Goal: Information Seeking & Learning: Learn about a topic

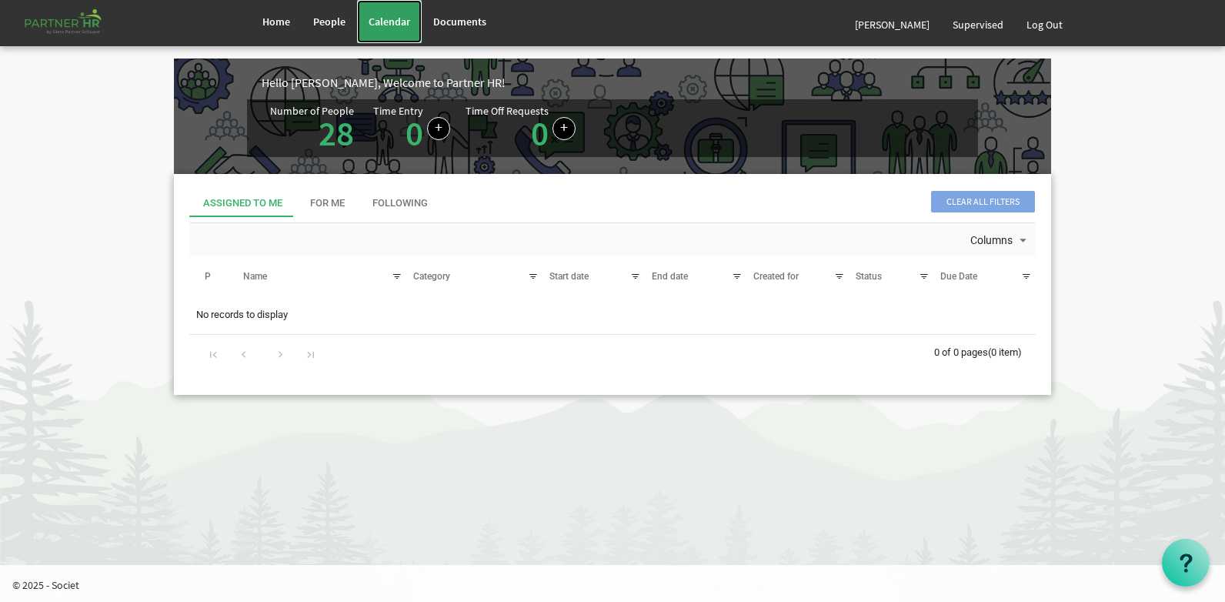
click at [393, 25] on span "Calendar" at bounding box center [390, 22] width 42 height 14
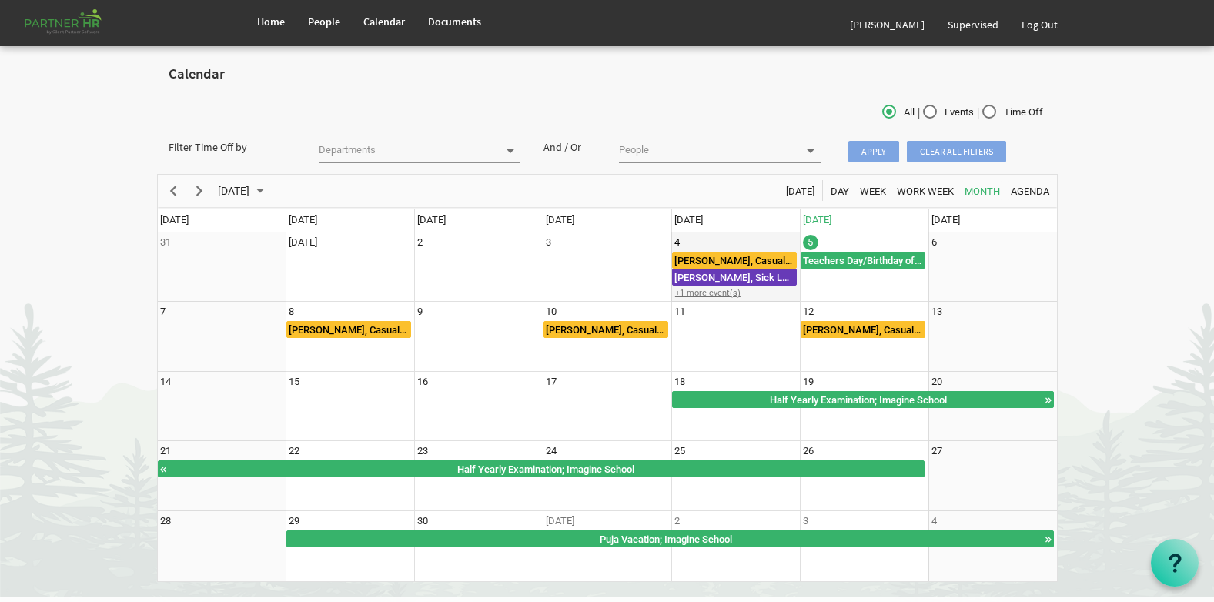
click at [713, 292] on div "+1 more event(s)" at bounding box center [735, 293] width 127 height 12
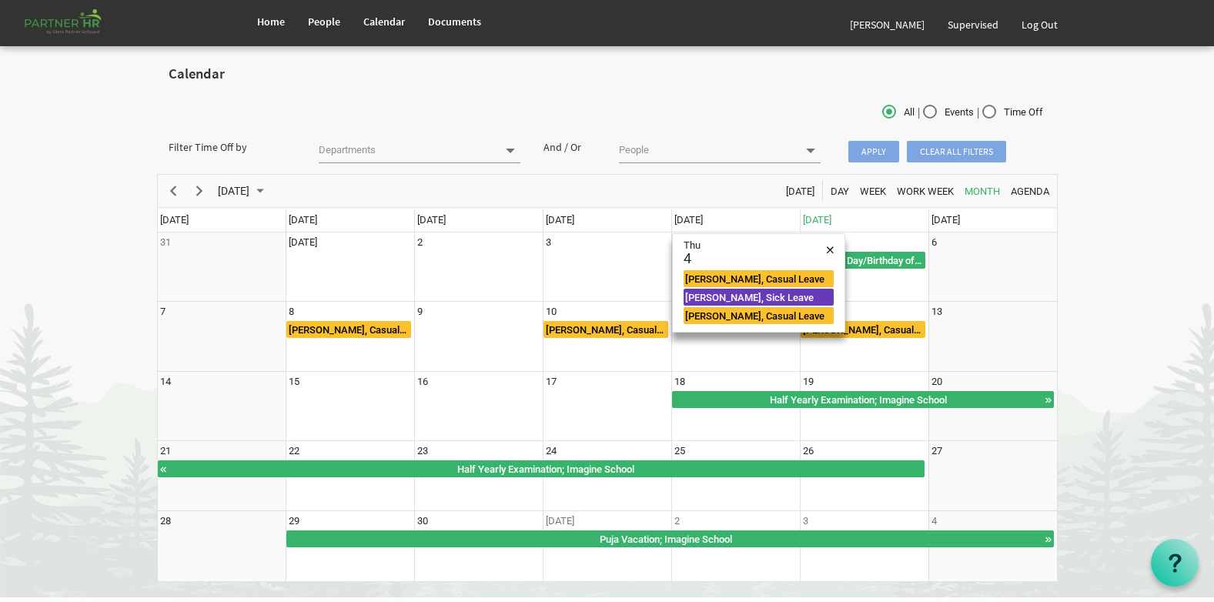
click at [1130, 315] on body "Home People Calendar" at bounding box center [607, 298] width 1214 height 597
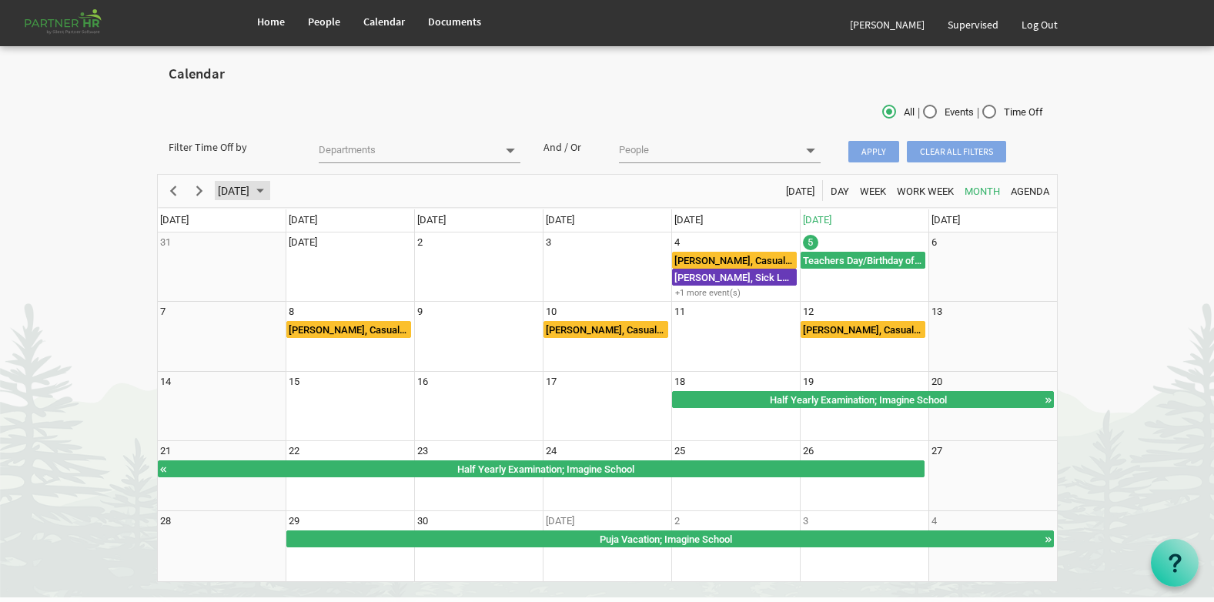
click at [269, 188] on span "September 2025" at bounding box center [260, 191] width 18 height 19
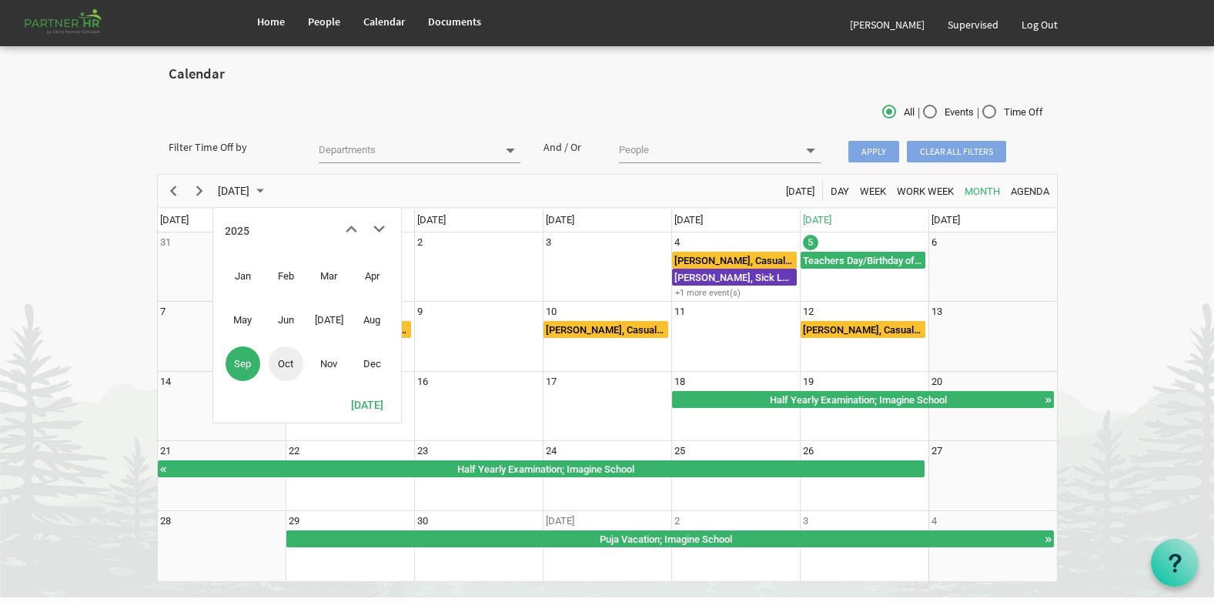
click at [284, 365] on span "Oct" at bounding box center [286, 363] width 35 height 35
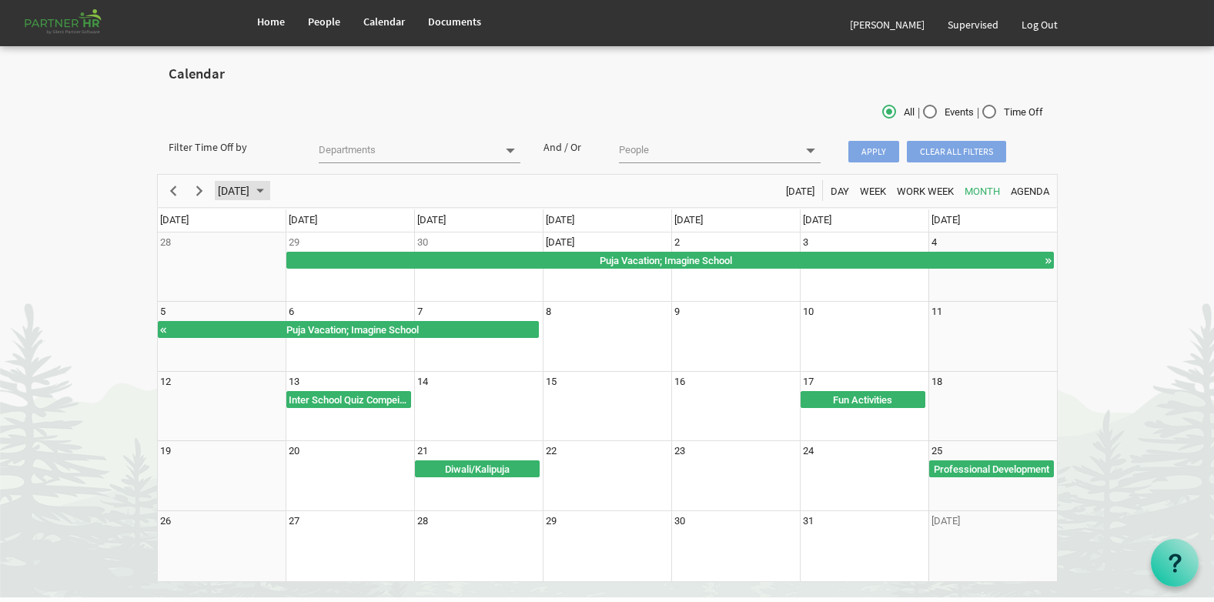
click at [269, 193] on span "September 2025" at bounding box center [260, 191] width 18 height 19
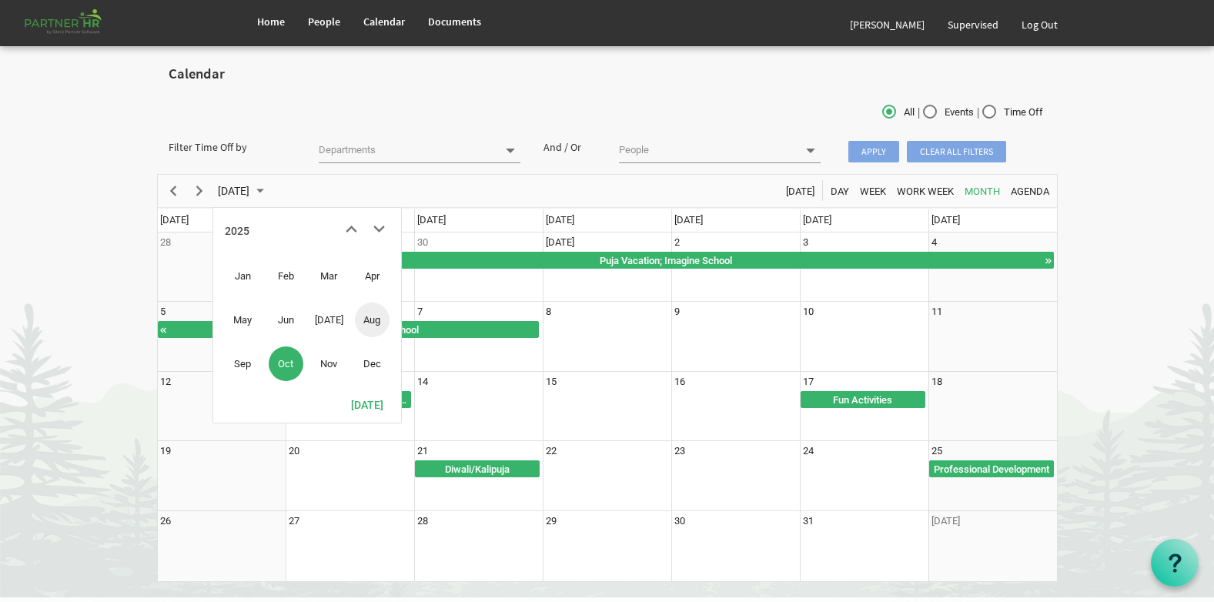
click at [381, 326] on span "Aug" at bounding box center [372, 319] width 35 height 35
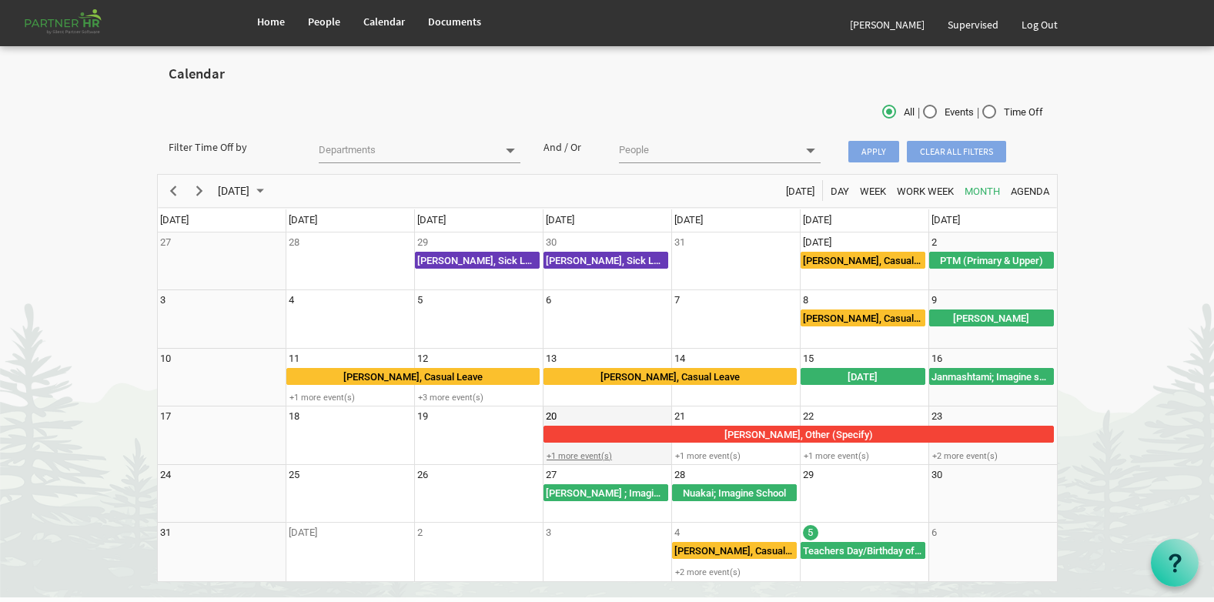
click at [594, 455] on div "+1 more event(s)" at bounding box center [606, 456] width 127 height 12
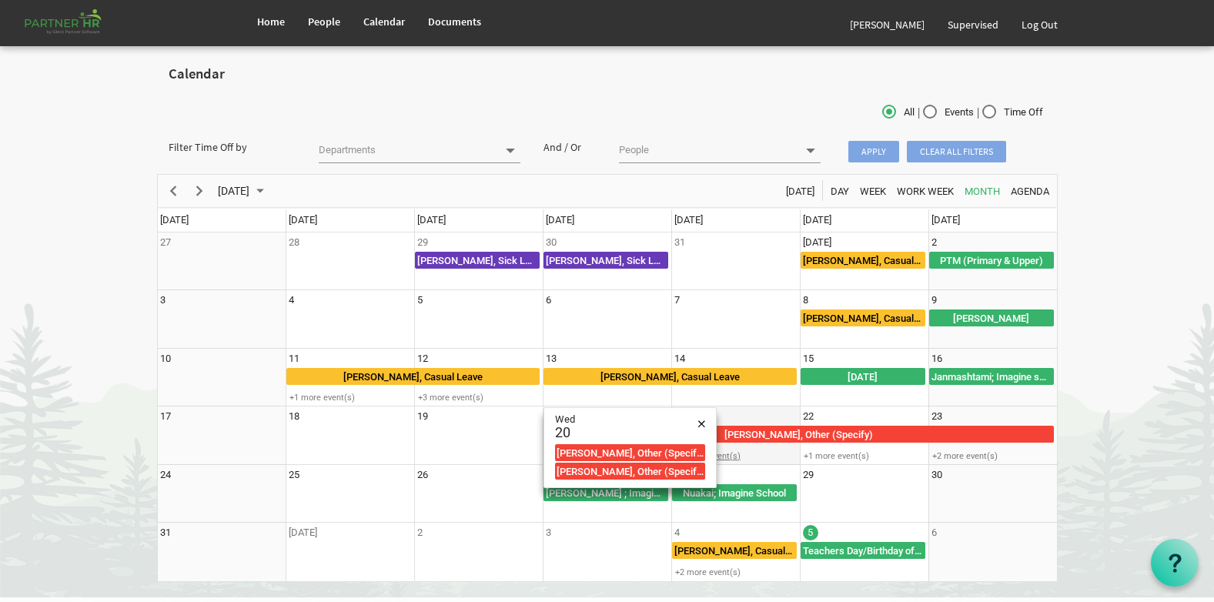
click at [722, 453] on div "+1 more event(s)" at bounding box center [735, 456] width 127 height 12
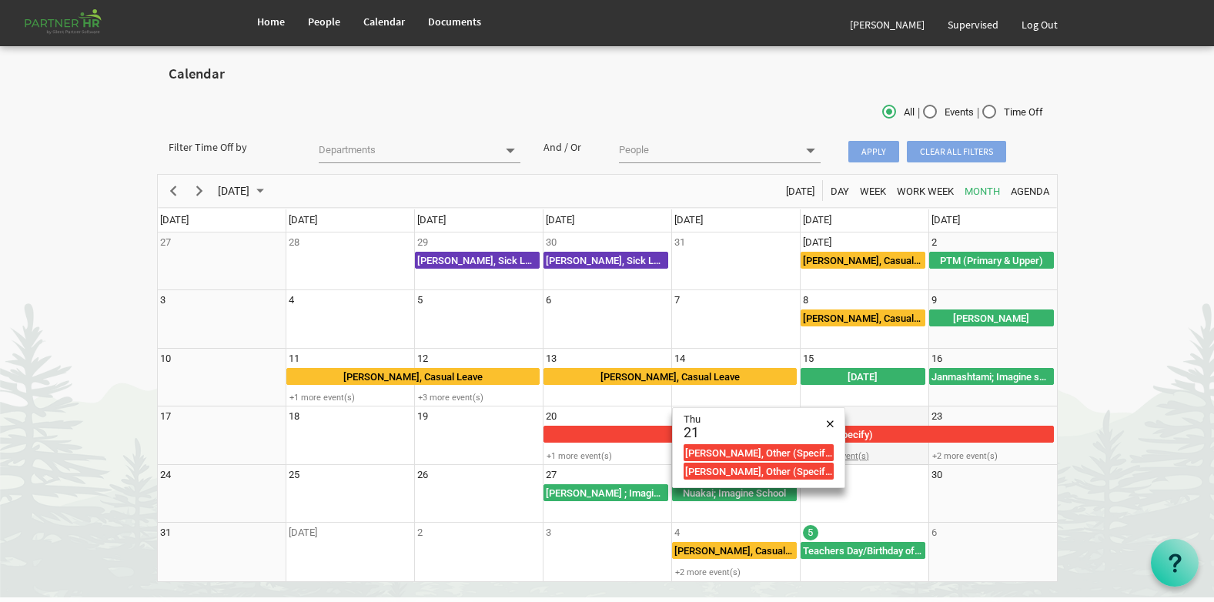
click at [854, 453] on div "+1 more event(s)" at bounding box center [863, 456] width 127 height 12
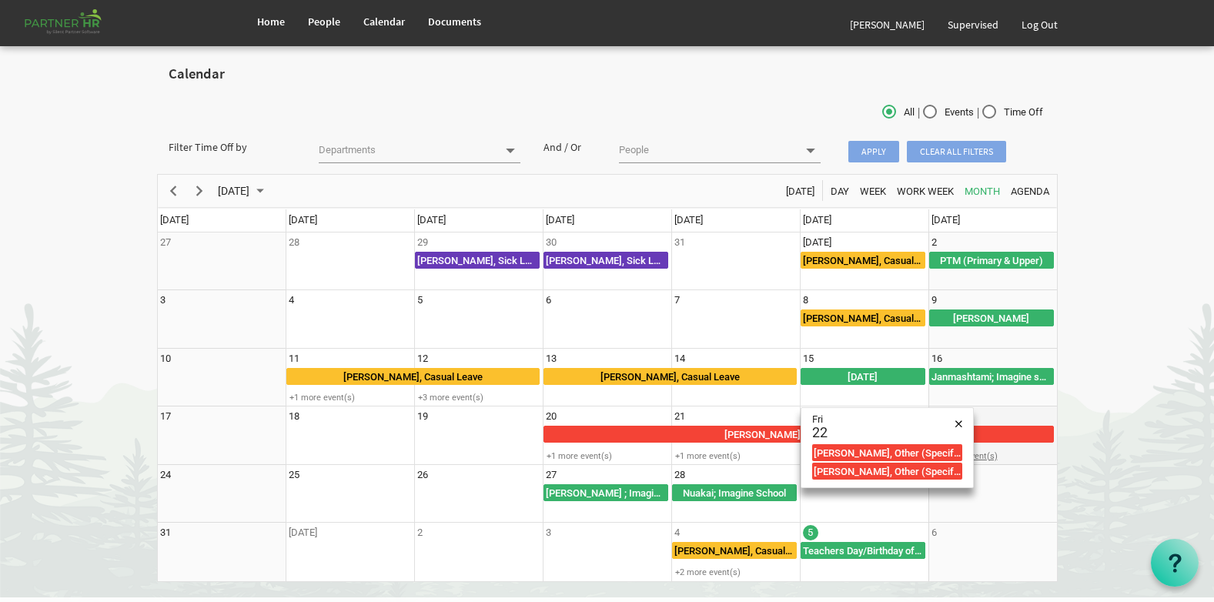
click at [981, 455] on div "+2 more event(s)" at bounding box center [992, 456] width 127 height 12
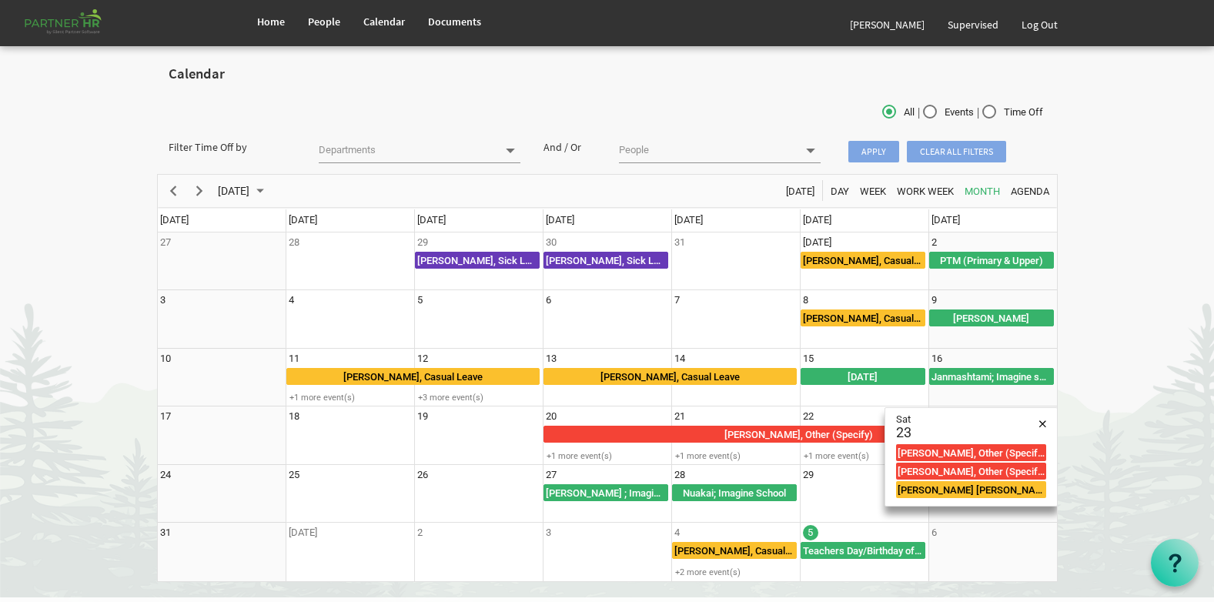
click at [1104, 436] on body "Home People Calendar" at bounding box center [607, 298] width 1214 height 597
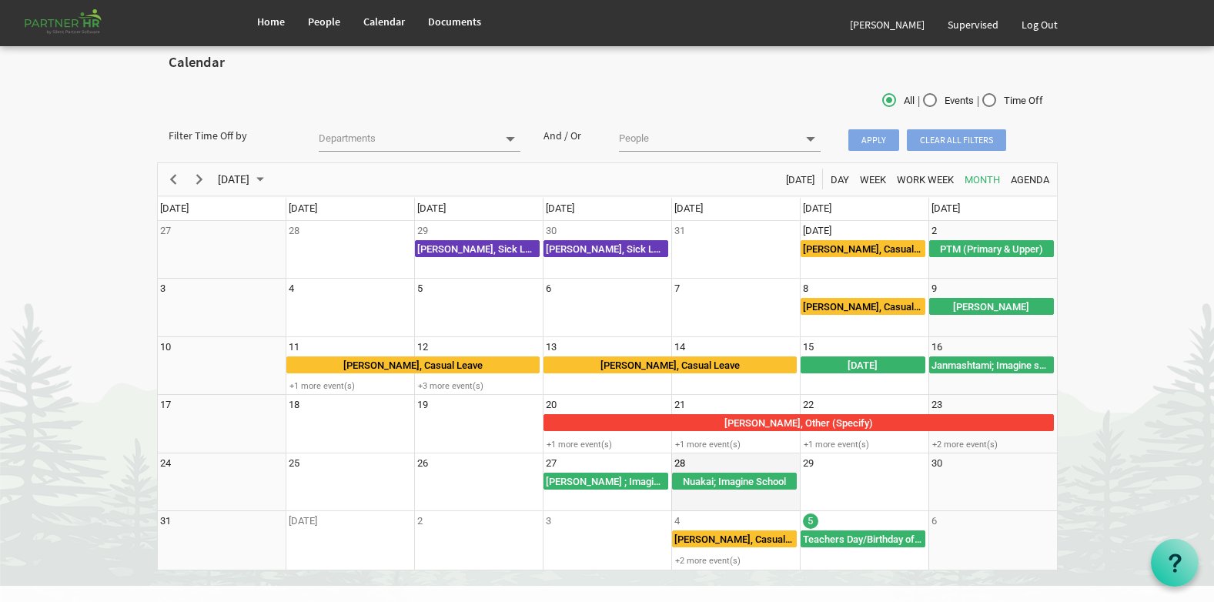
scroll to position [32, 0]
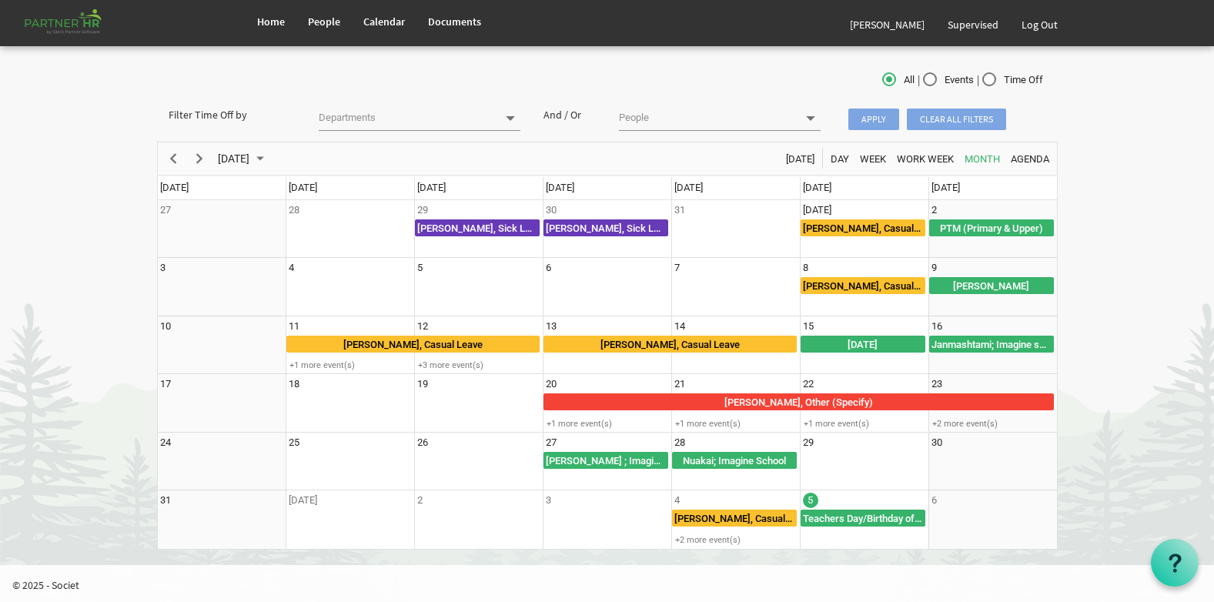
click at [535, 70] on div "All | Events | Time Off" at bounding box center [607, 81] width 901 height 38
click at [791, 67] on div "All | Events | Time Off" at bounding box center [607, 81] width 901 height 38
